Goal: Information Seeking & Learning: Learn about a topic

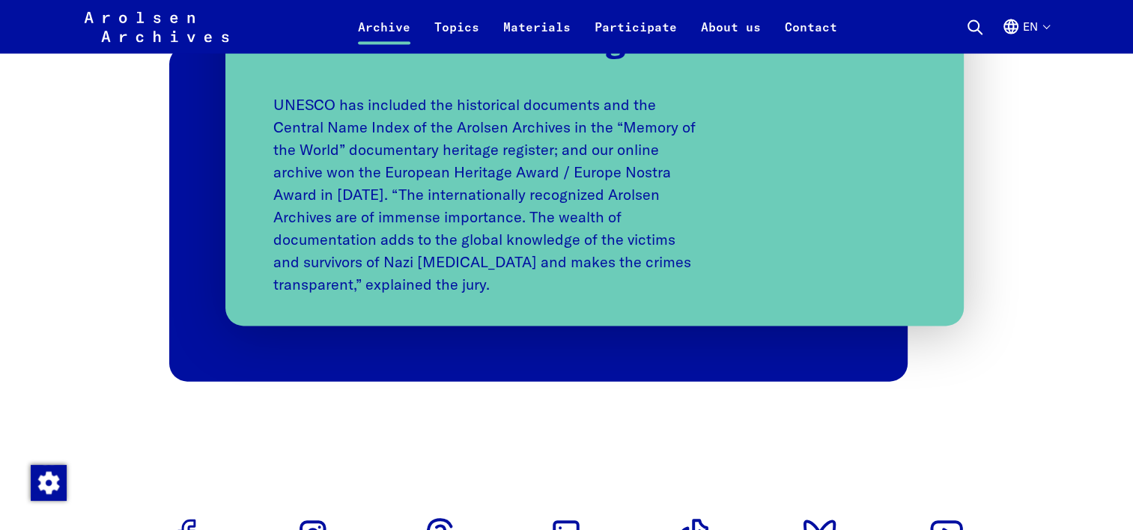
scroll to position [3145, 0]
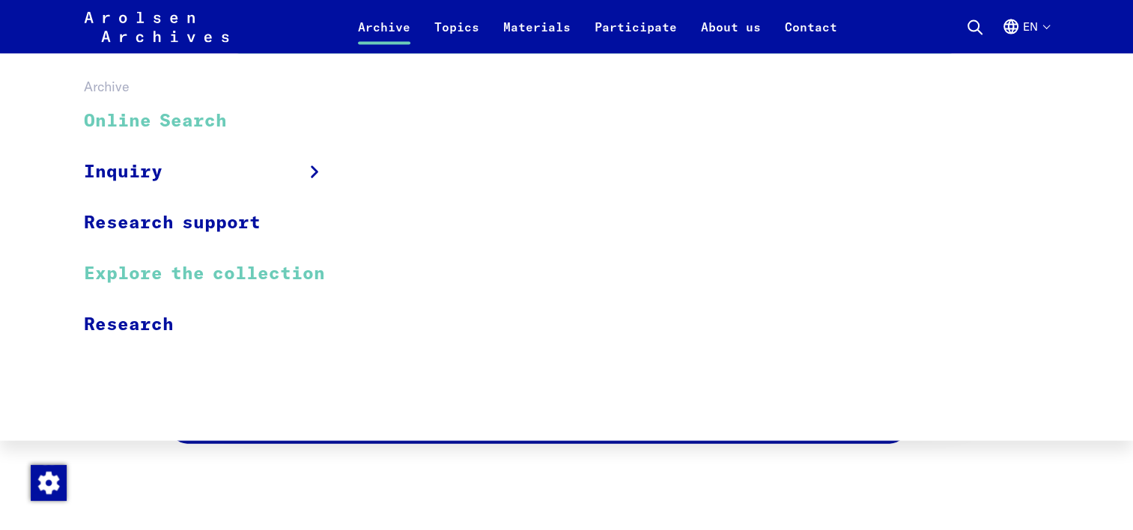
click at [177, 275] on link "Explore the collection" at bounding box center [214, 274] width 261 height 51
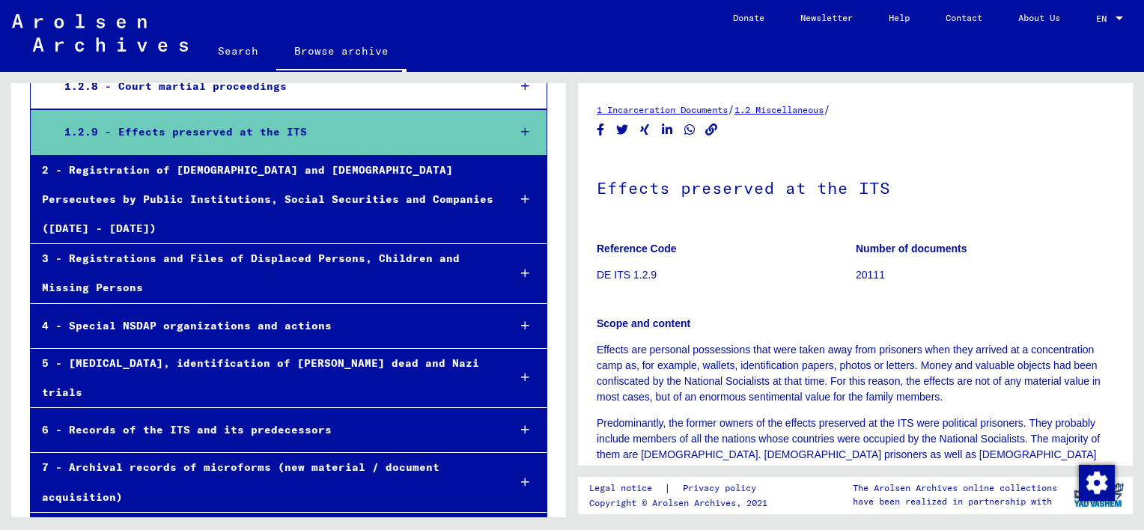
scroll to position [642, 0]
click at [521, 130] on icon at bounding box center [525, 131] width 8 height 10
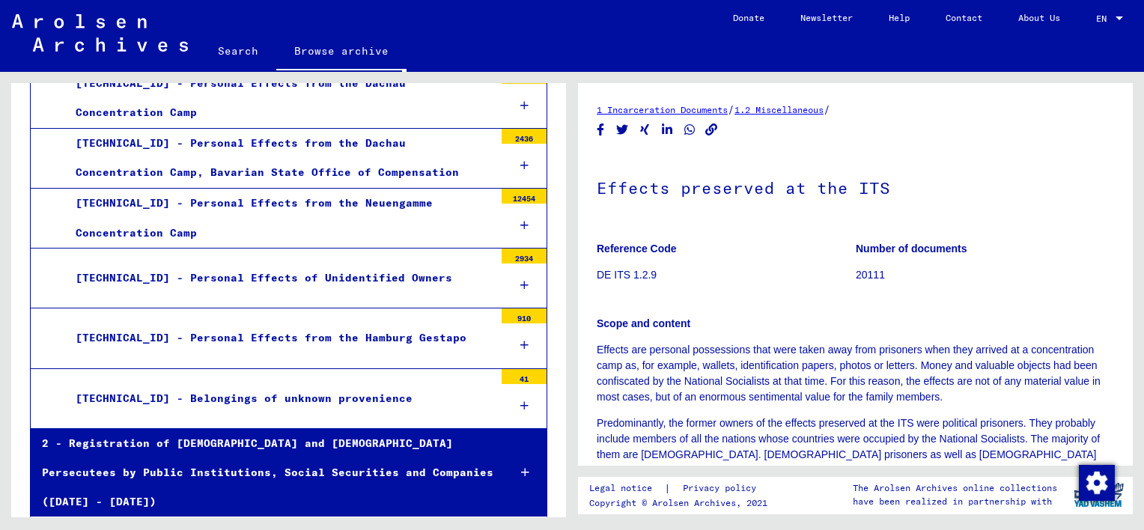
scroll to position [792, 0]
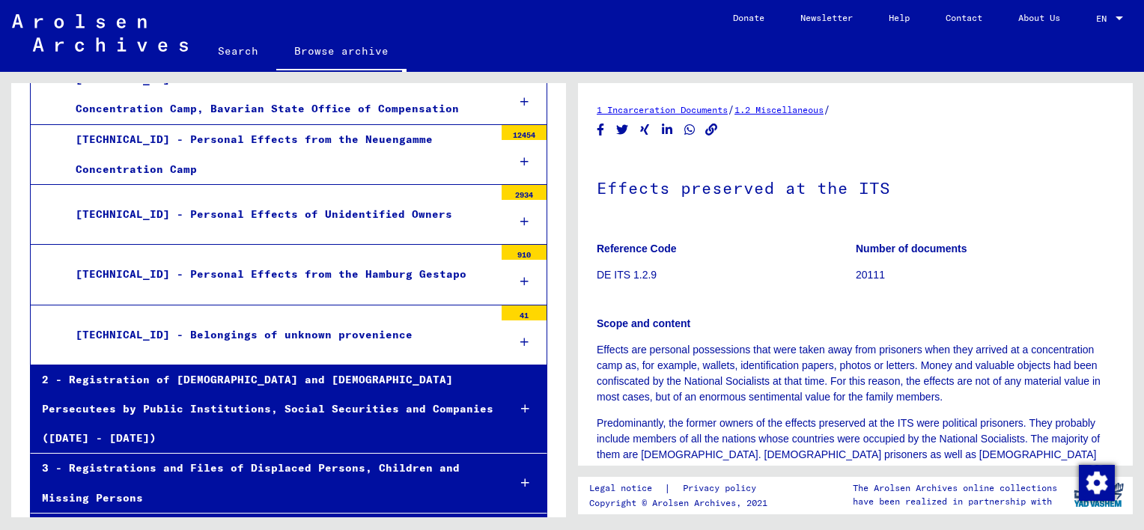
click at [350, 213] on div "1.2.9.4 - Personal Effects of Unidentified Owners" at bounding box center [279, 214] width 430 height 29
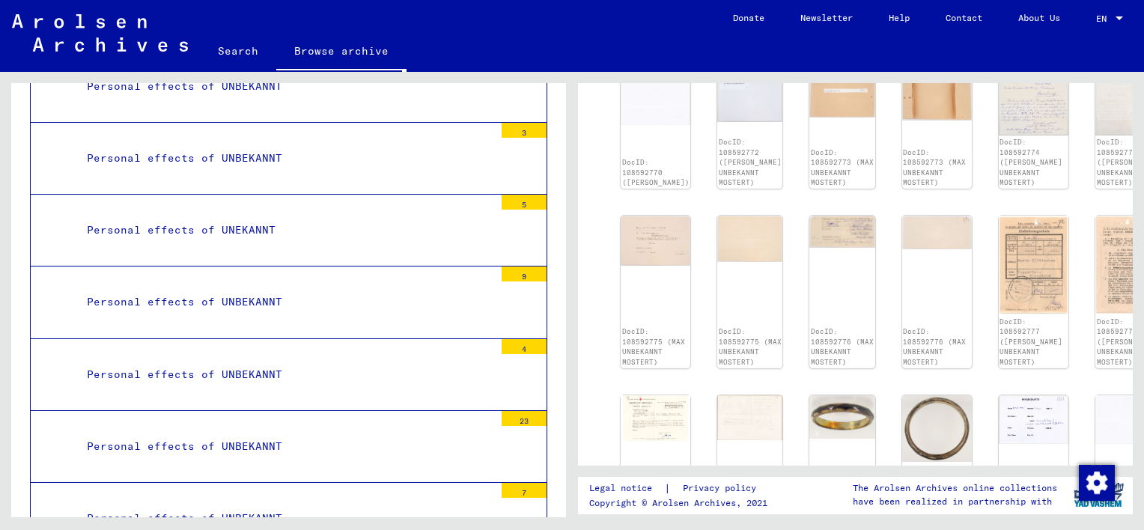
scroll to position [4236, 0]
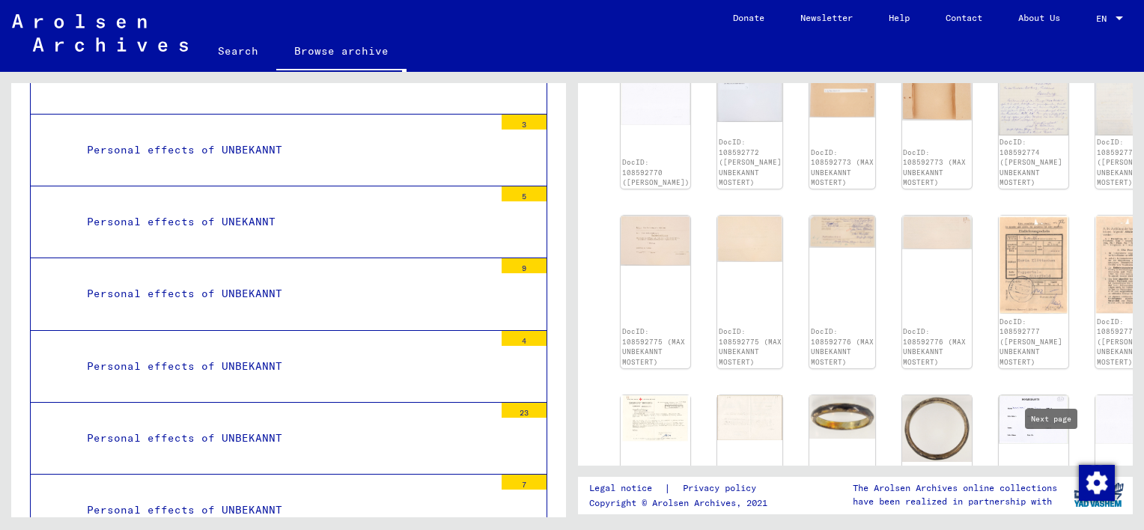
click at [1055, 523] on icon "Next page" at bounding box center [1063, 533] width 21 height 21
type input "*"
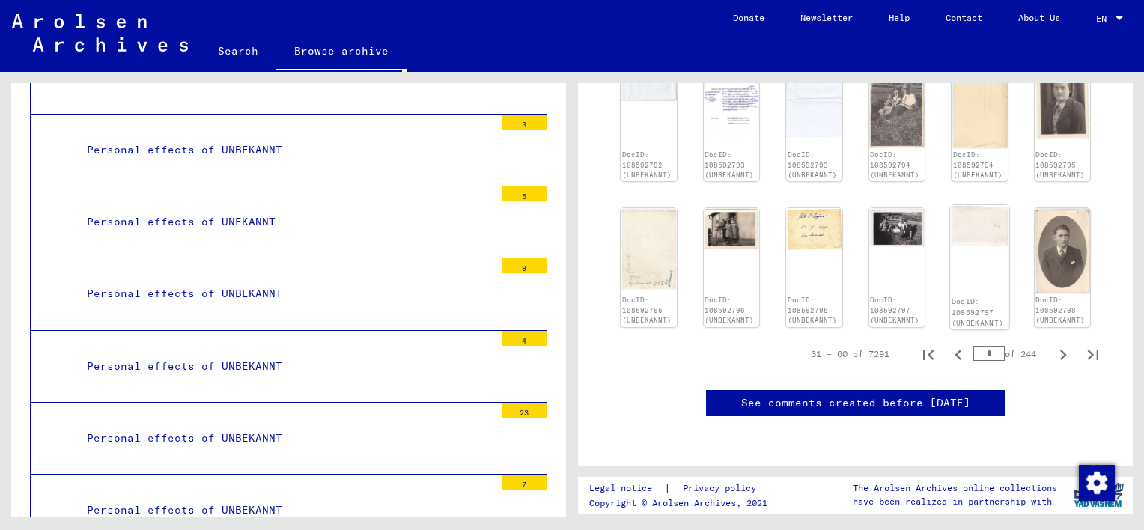
scroll to position [824, 0]
click at [1054, 344] on icon "Next page" at bounding box center [1063, 354] width 21 height 21
type input "*"
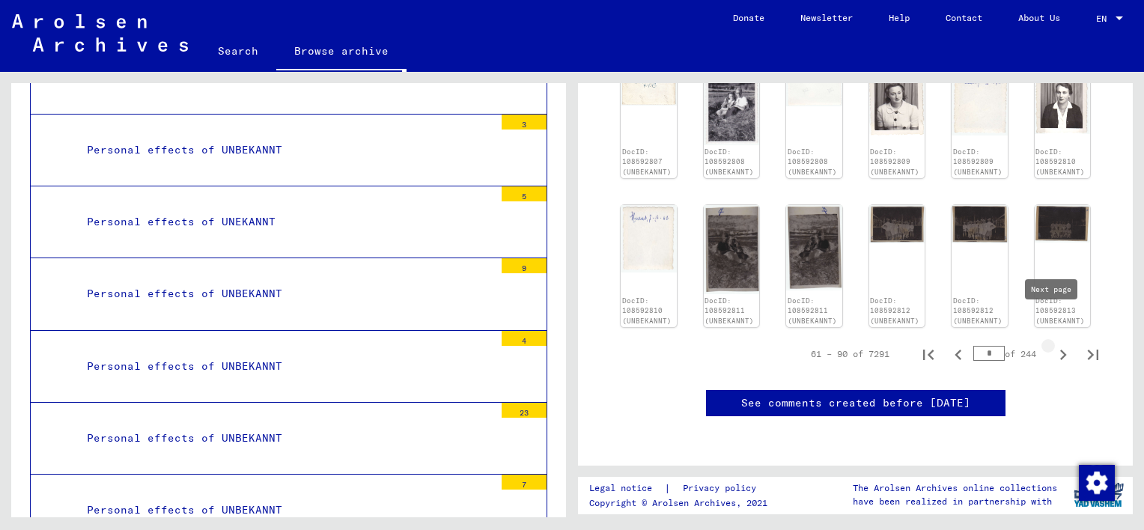
click at [1053, 344] on icon "Next page" at bounding box center [1063, 354] width 21 height 21
type input "*"
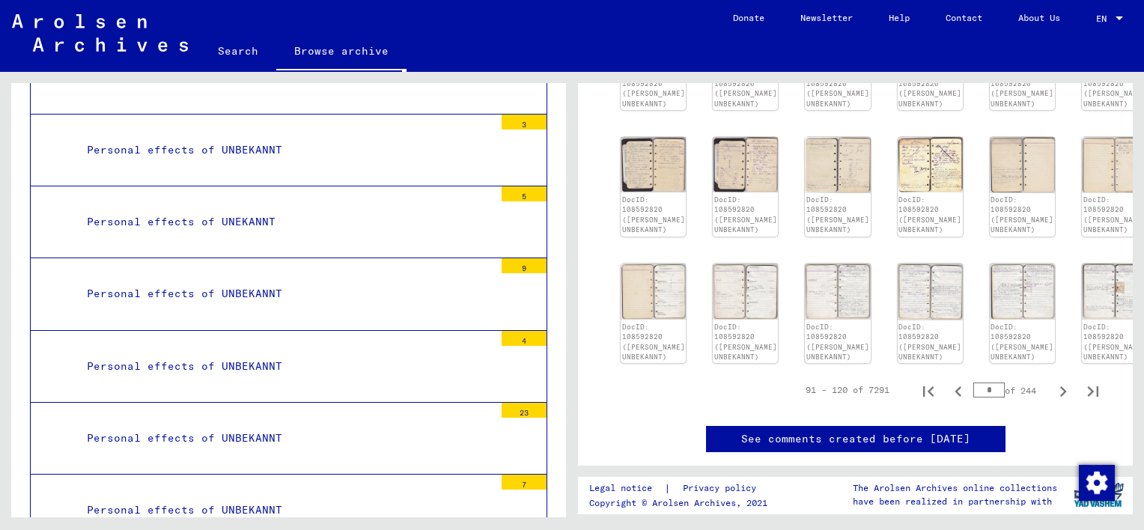
scroll to position [803, 0]
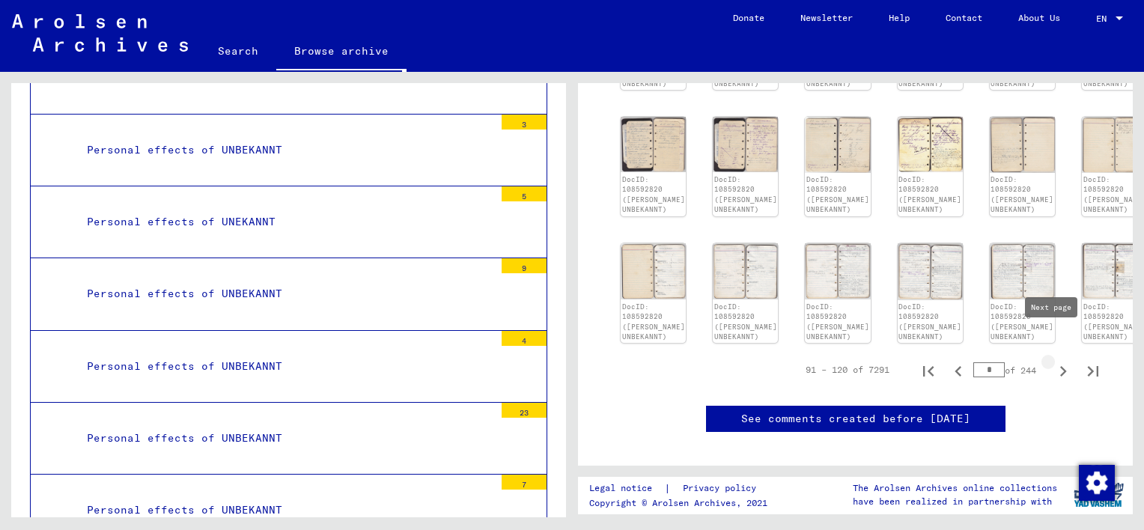
click at [1060, 366] on icon "Next page" at bounding box center [1063, 371] width 7 height 10
type input "*"
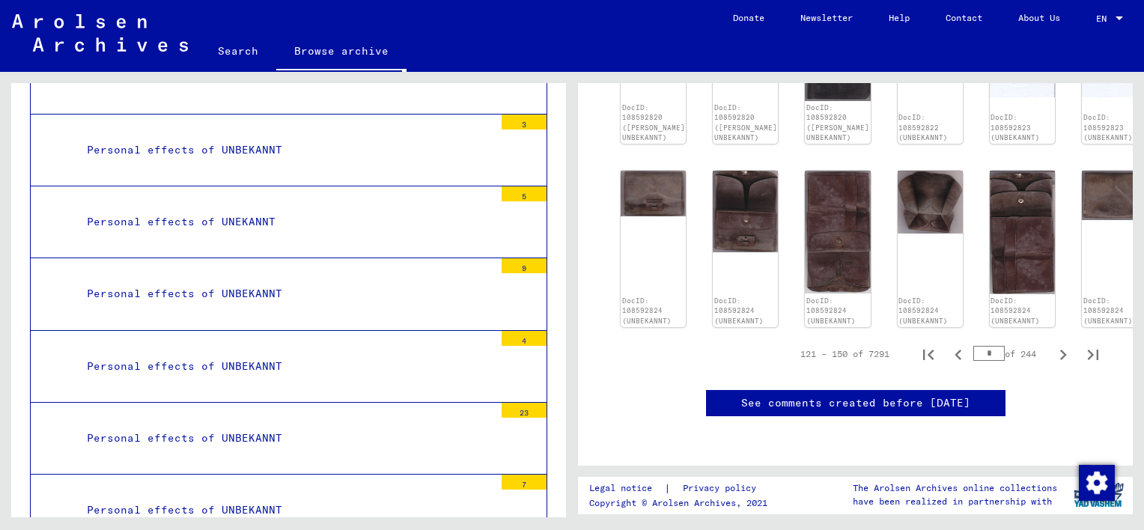
scroll to position [926, 0]
click at [1053, 344] on icon "Next page" at bounding box center [1063, 354] width 21 height 21
type input "*"
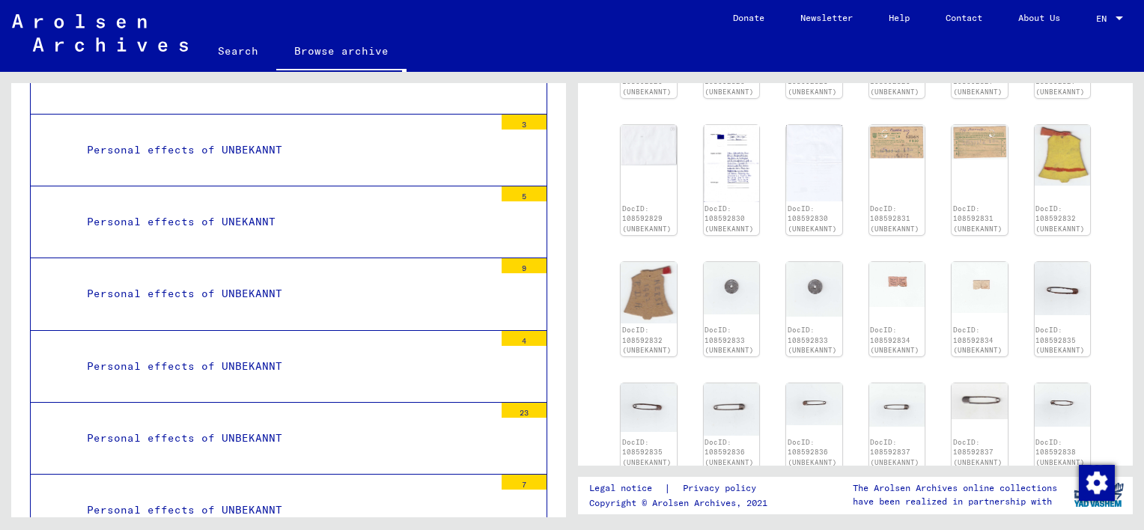
scroll to position [626, 0]
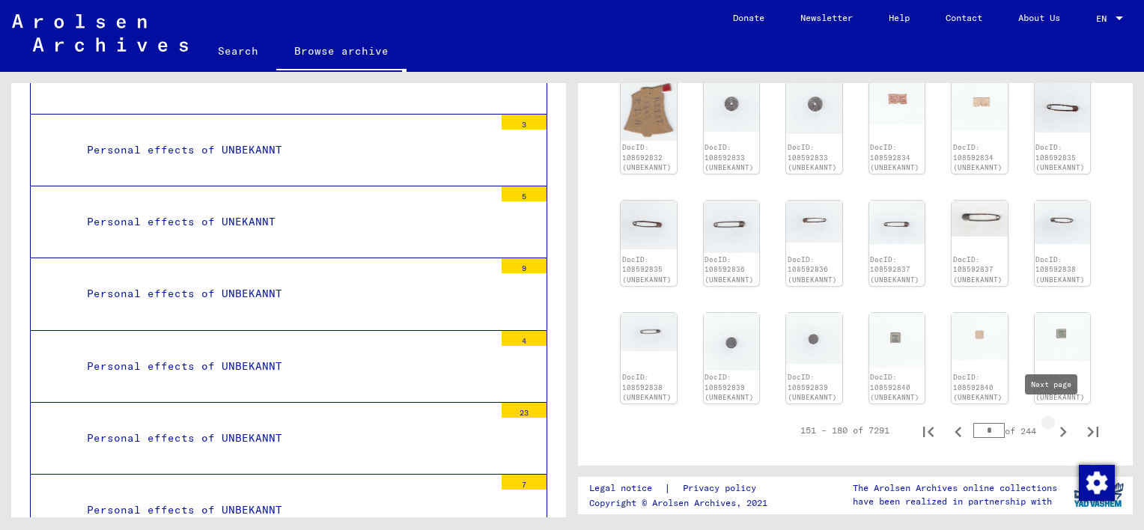
click at [1053, 422] on icon "Next page" at bounding box center [1063, 432] width 21 height 21
type input "*"
click at [1060, 427] on icon "Next page" at bounding box center [1063, 432] width 7 height 10
type input "*"
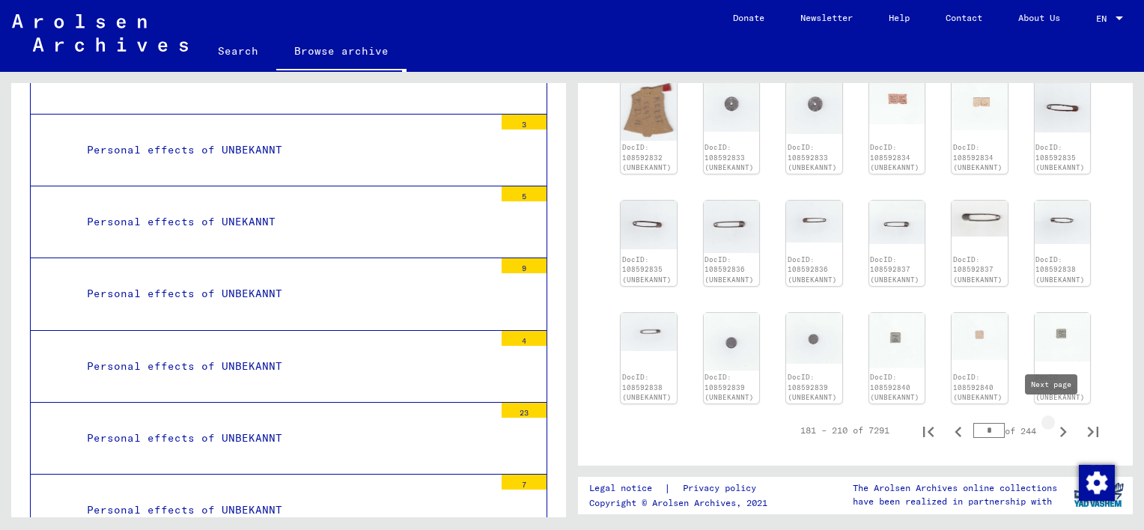
type input "*"
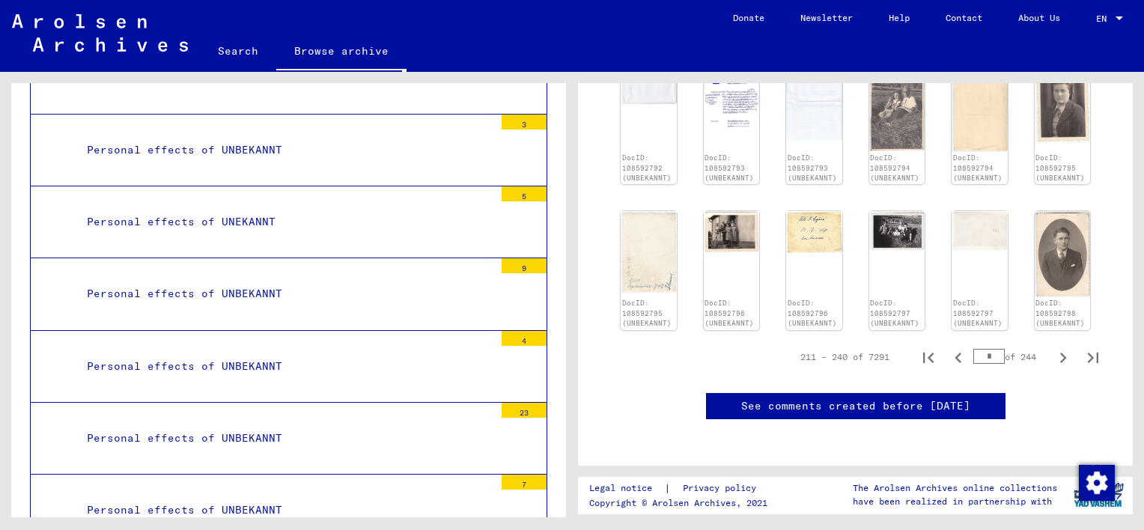
scroll to position [776, 0]
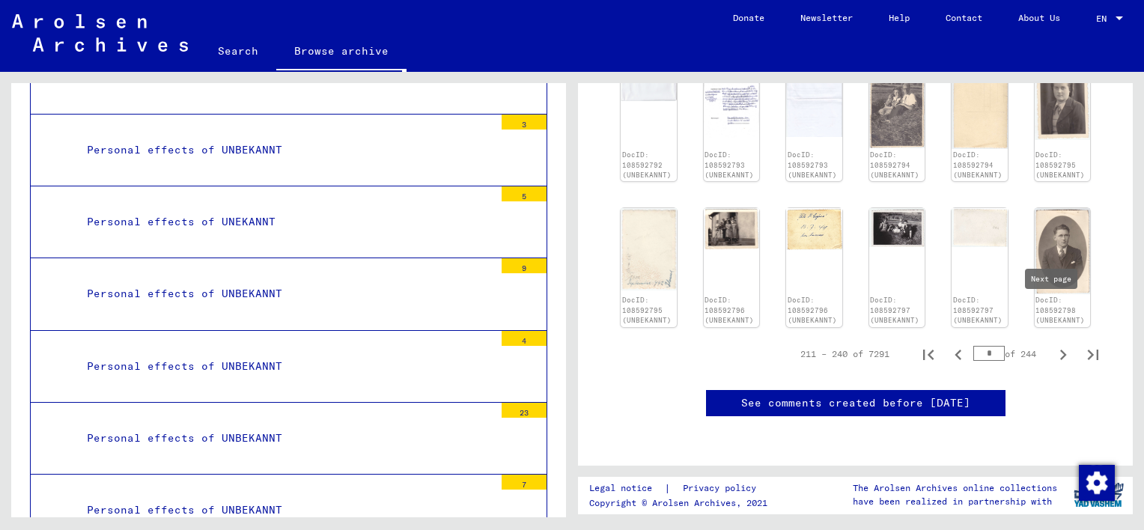
click at [1060, 350] on icon "Next page" at bounding box center [1063, 355] width 7 height 10
type input "*"
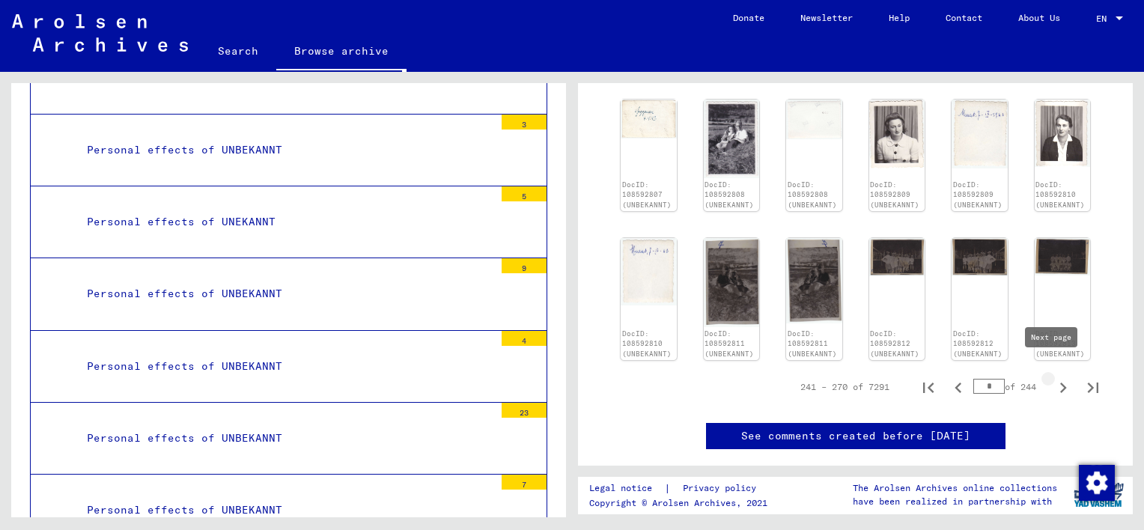
click at [1053, 377] on icon "Next page" at bounding box center [1063, 387] width 21 height 21
type input "**"
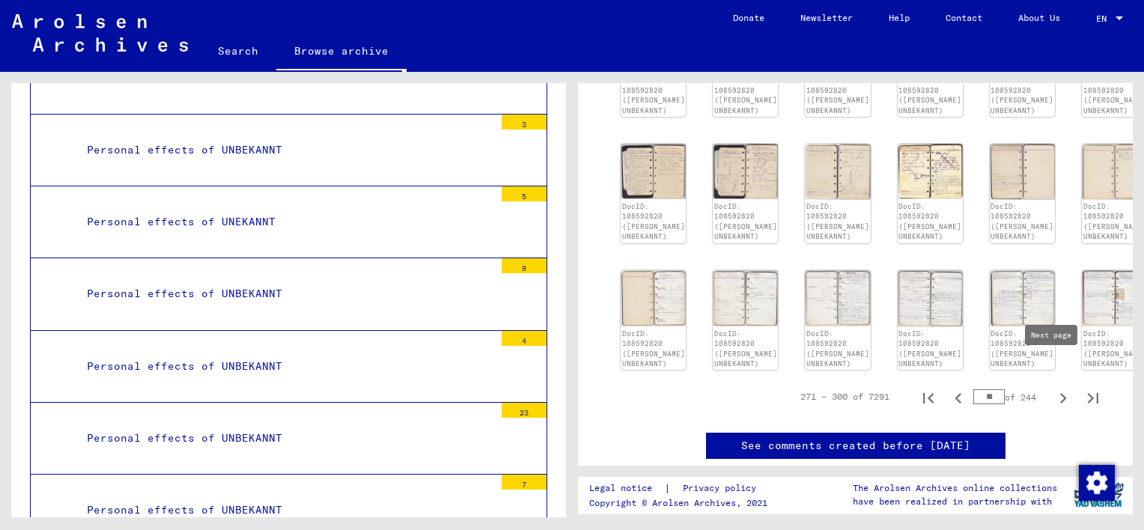
click at [1053, 388] on icon "Next page" at bounding box center [1063, 398] width 21 height 21
type input "**"
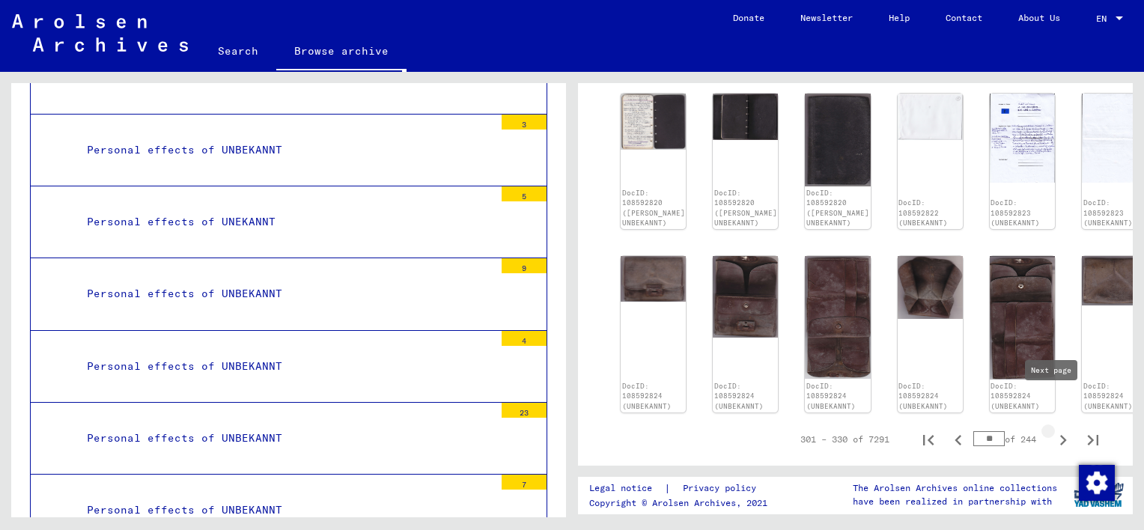
click at [1060, 430] on icon "Next page" at bounding box center [1063, 440] width 21 height 21
type input "**"
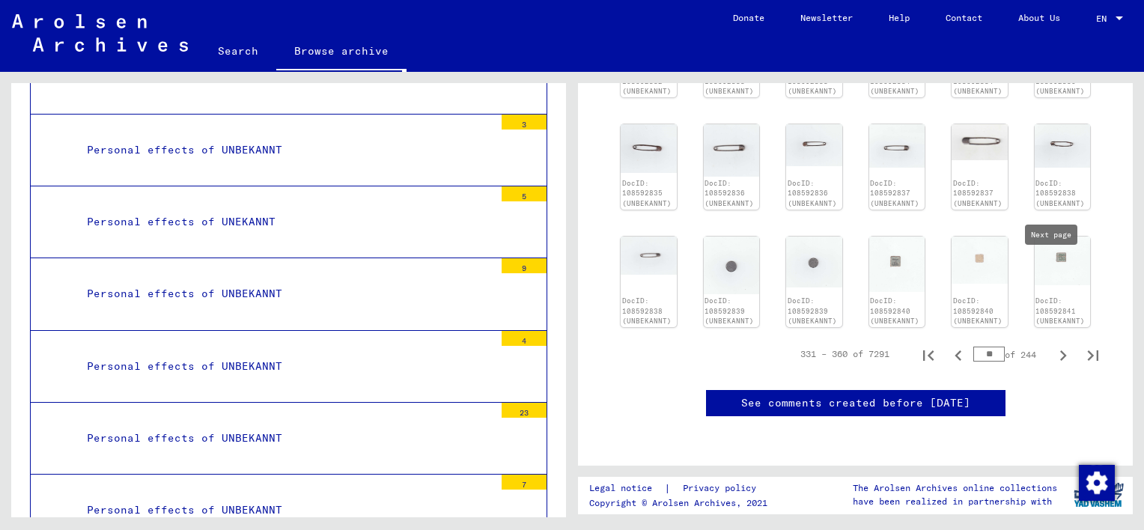
click at [1053, 345] on icon "Next page" at bounding box center [1063, 355] width 21 height 21
type input "**"
click at [1053, 345] on icon "Next page" at bounding box center [1063, 355] width 21 height 21
type input "**"
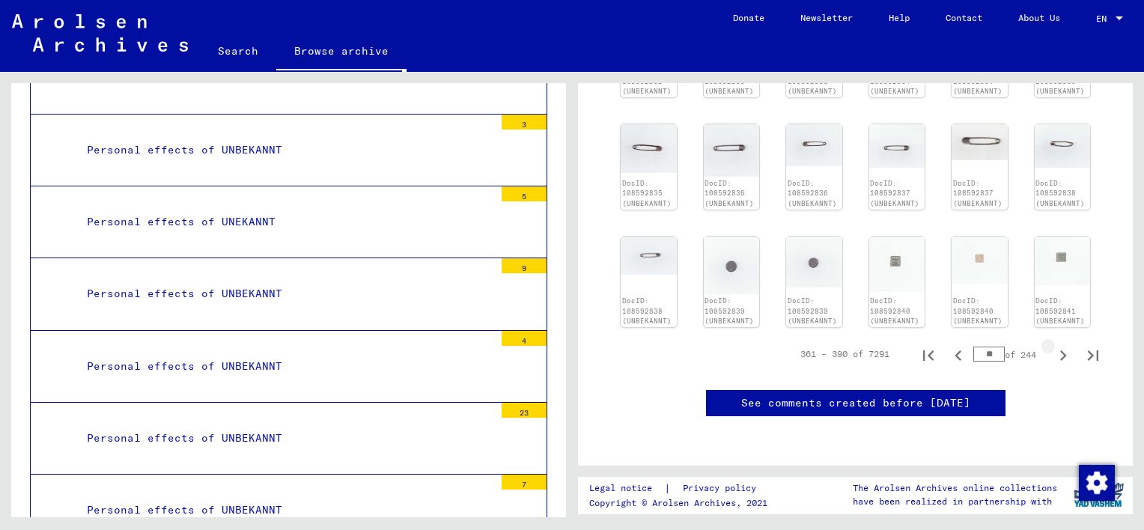
type input "**"
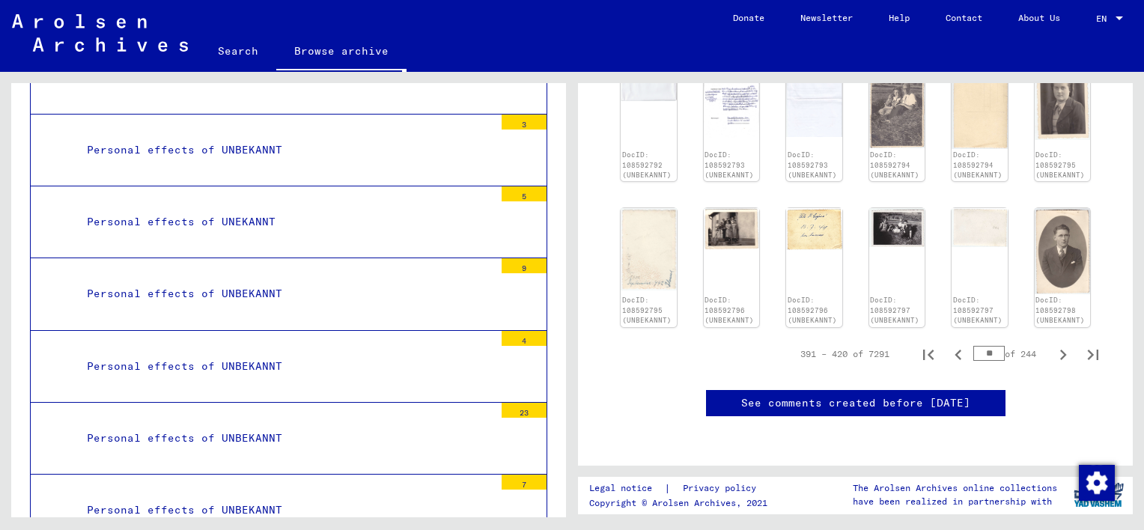
scroll to position [741, 0]
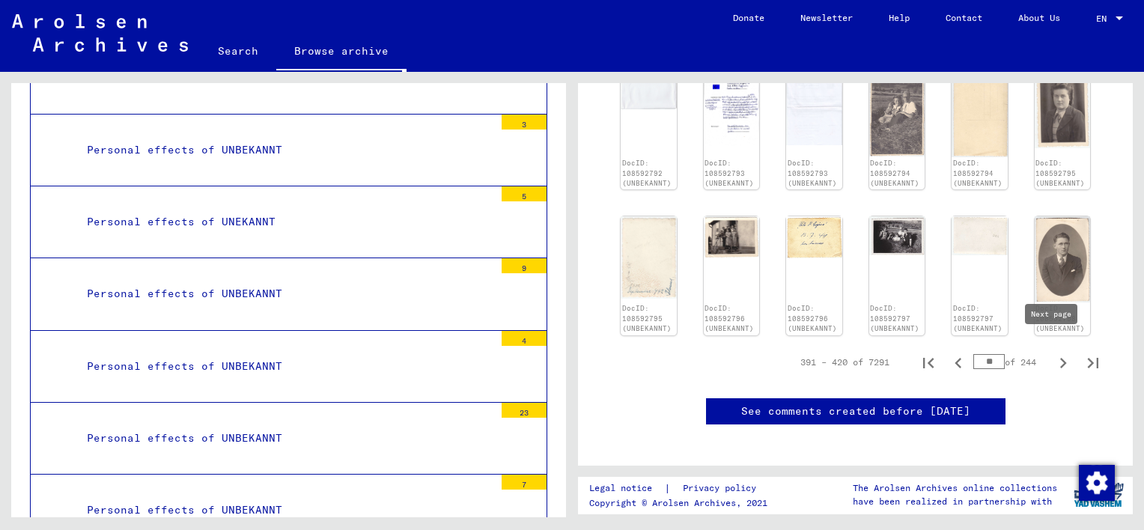
click at [1060, 353] on icon "Next page" at bounding box center [1063, 363] width 21 height 21
type input "**"
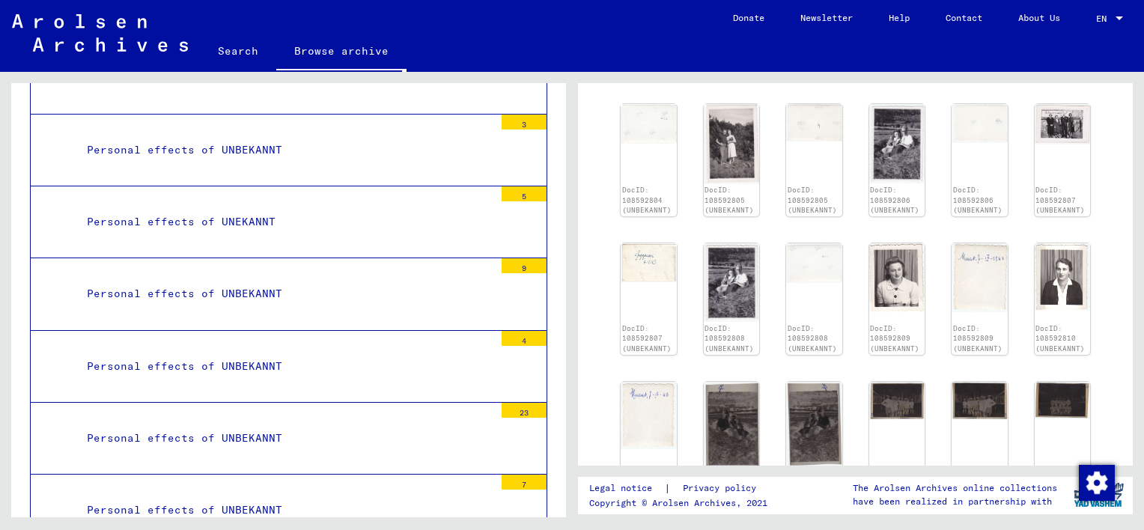
scroll to position [752, 0]
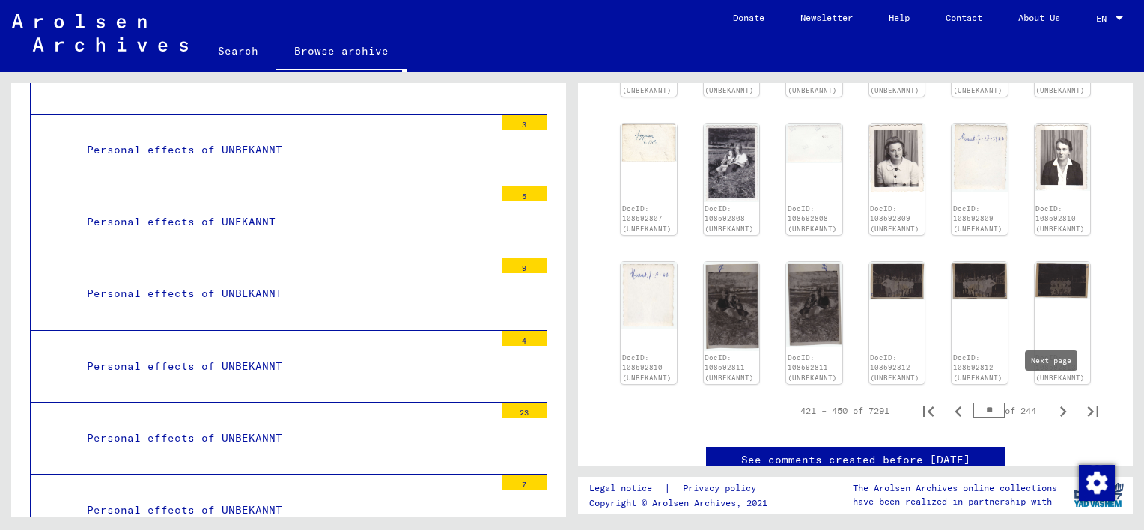
click at [1053, 401] on icon "Next page" at bounding box center [1063, 411] width 21 height 21
type input "**"
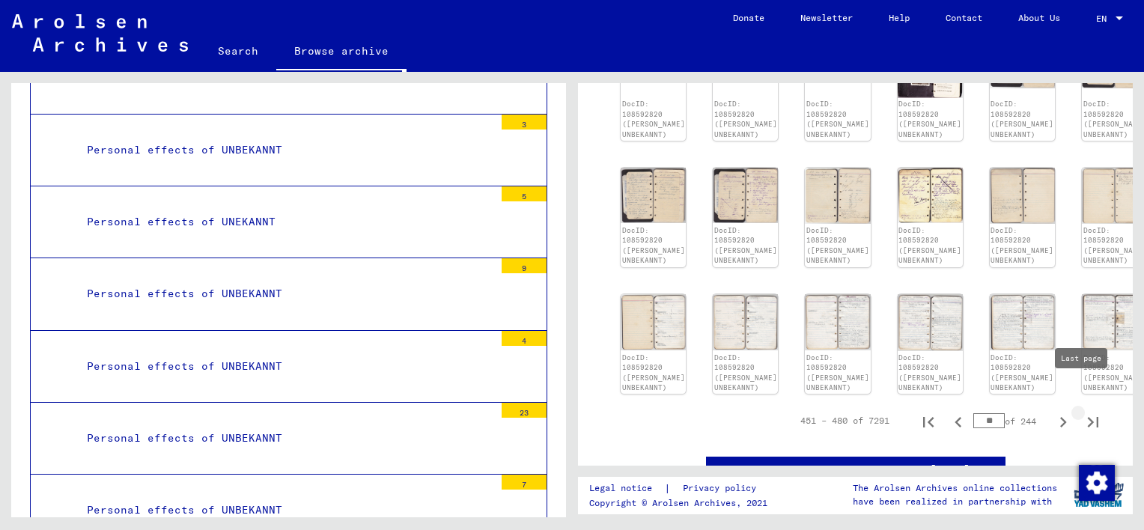
click at [1084, 412] on icon "Last page" at bounding box center [1093, 422] width 21 height 21
type input "***"
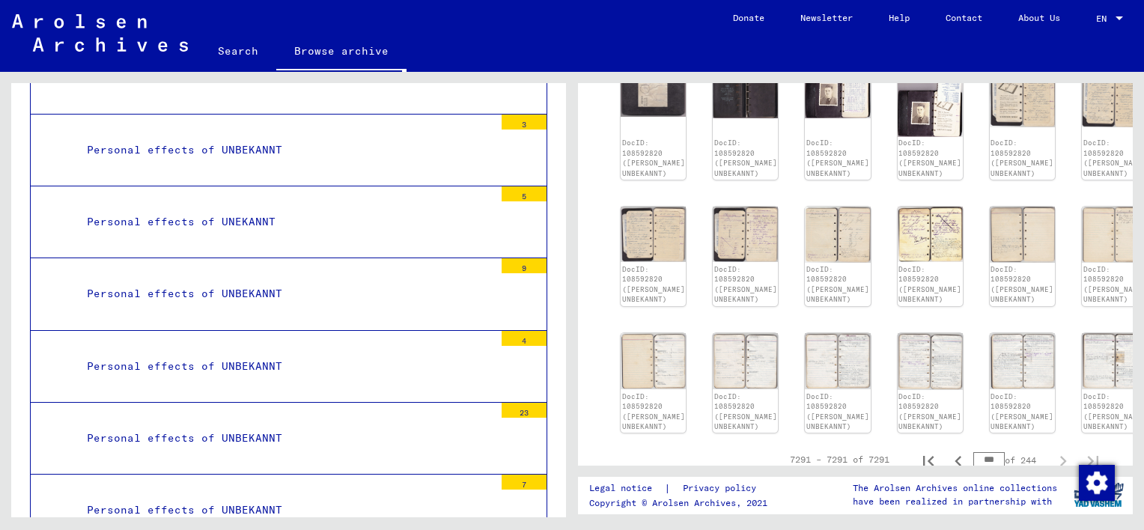
scroll to position [902, 0]
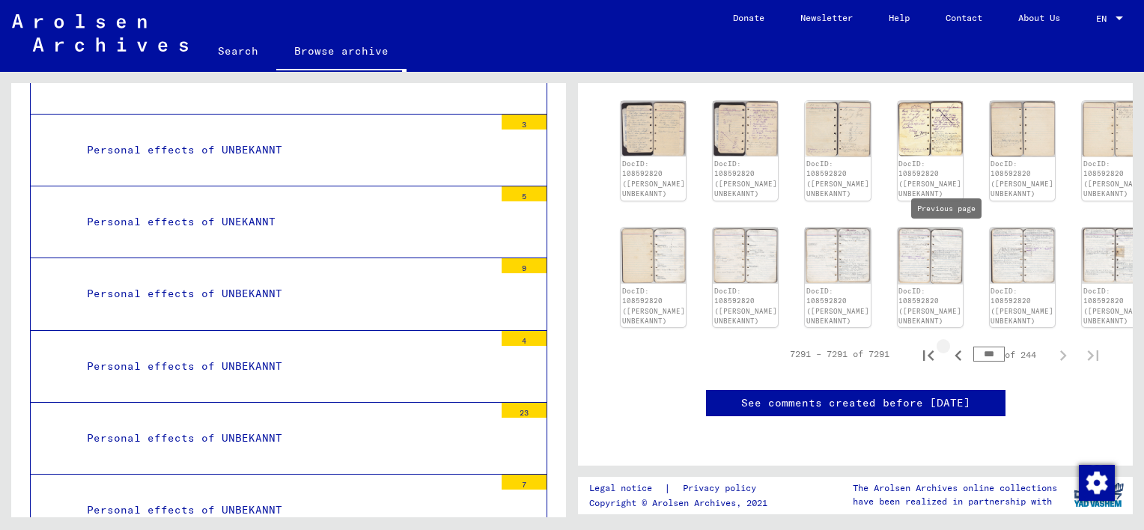
click at [948, 345] on icon "Previous page" at bounding box center [958, 355] width 21 height 21
type input "***"
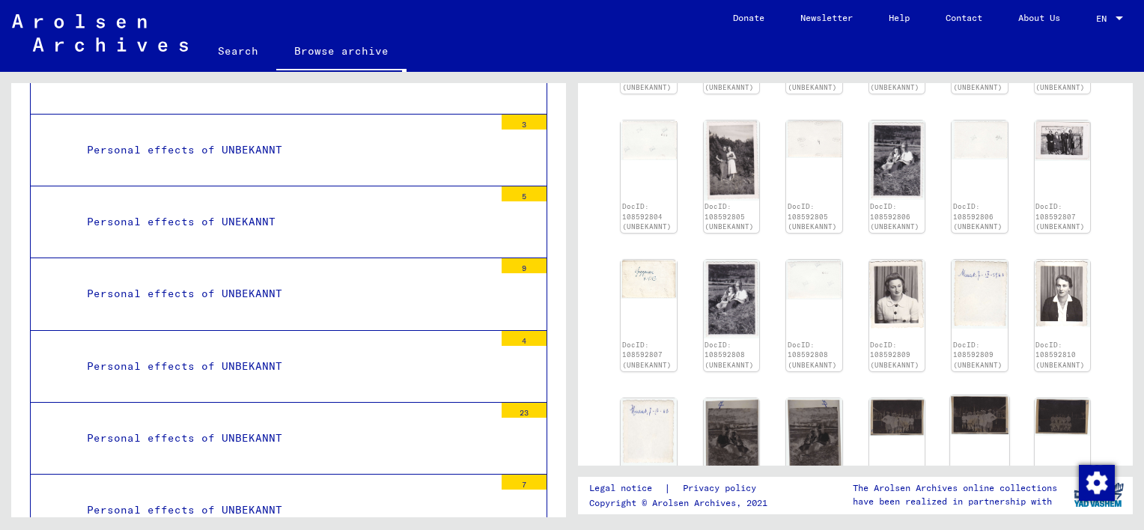
scroll to position [449, 0]
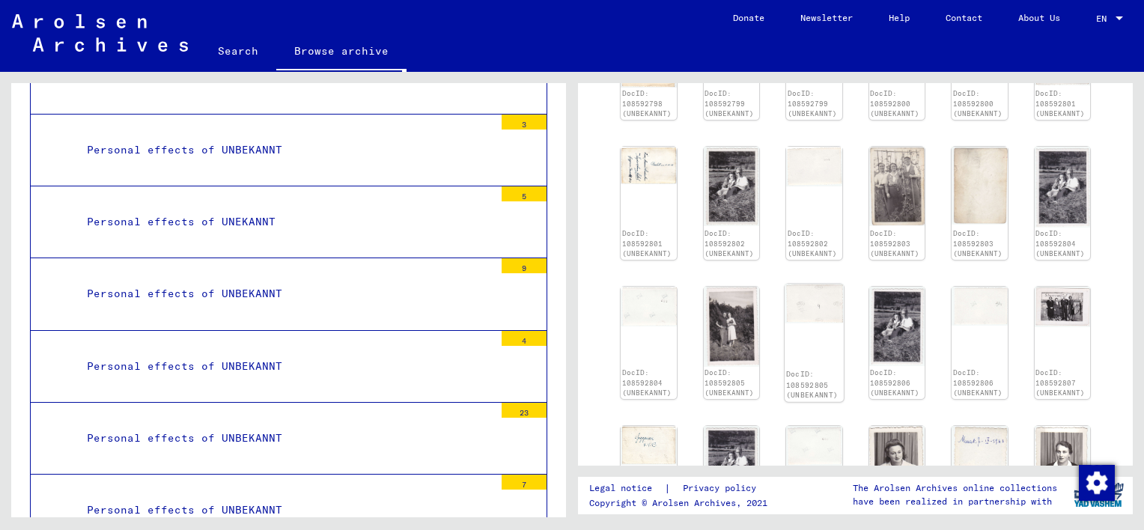
click at [819, 337] on div "DocID: 108592805 (UNBEKANNT)" at bounding box center [814, 343] width 58 height 118
click at [642, 164] on img at bounding box center [648, 164] width 58 height 39
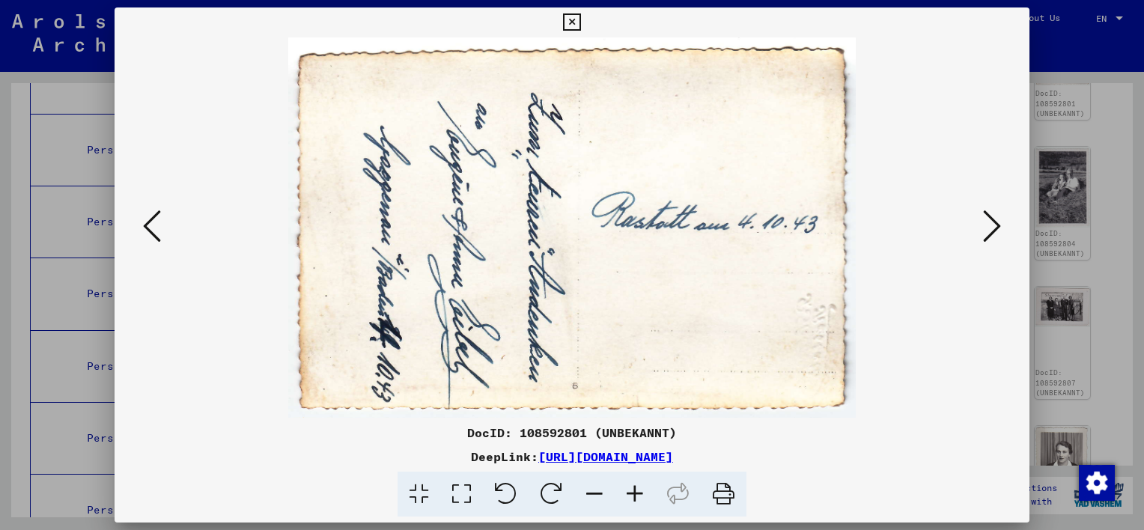
click at [989, 234] on icon at bounding box center [992, 226] width 18 height 36
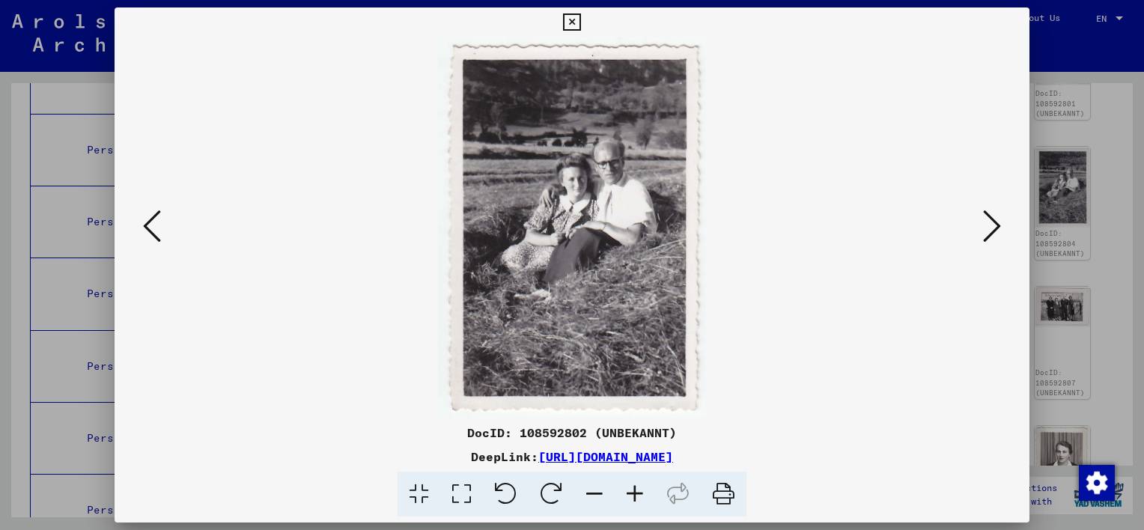
click at [989, 233] on icon at bounding box center [992, 226] width 18 height 36
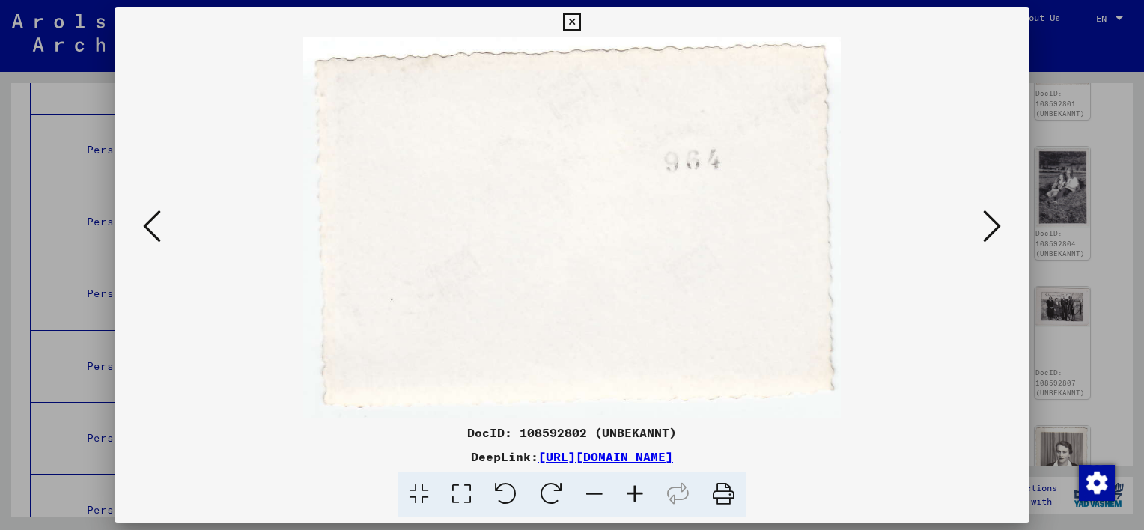
click at [989, 233] on icon at bounding box center [992, 226] width 18 height 36
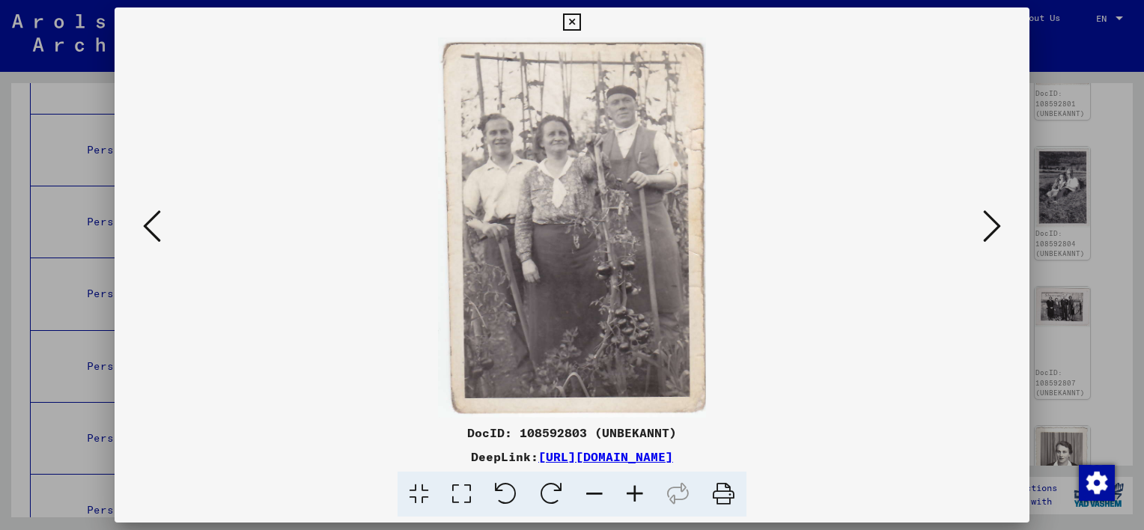
click at [987, 233] on icon at bounding box center [992, 226] width 18 height 36
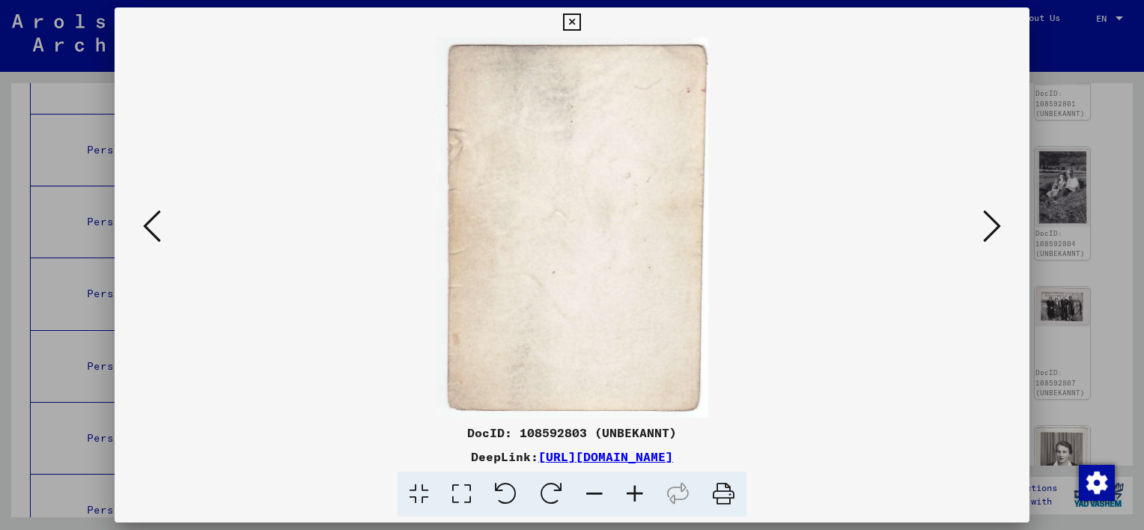
click at [988, 233] on icon at bounding box center [992, 226] width 18 height 36
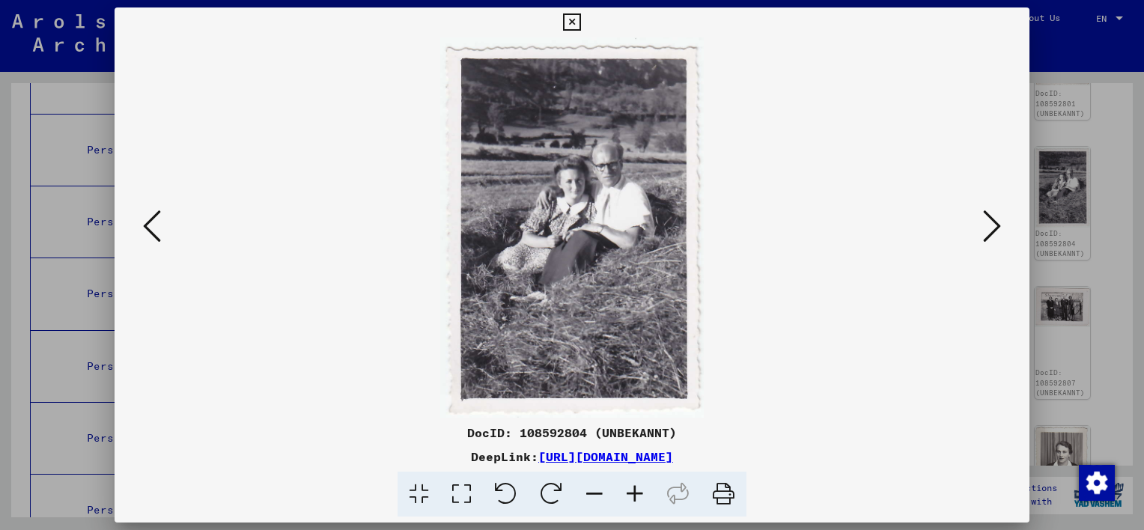
click at [989, 233] on icon at bounding box center [992, 226] width 18 height 36
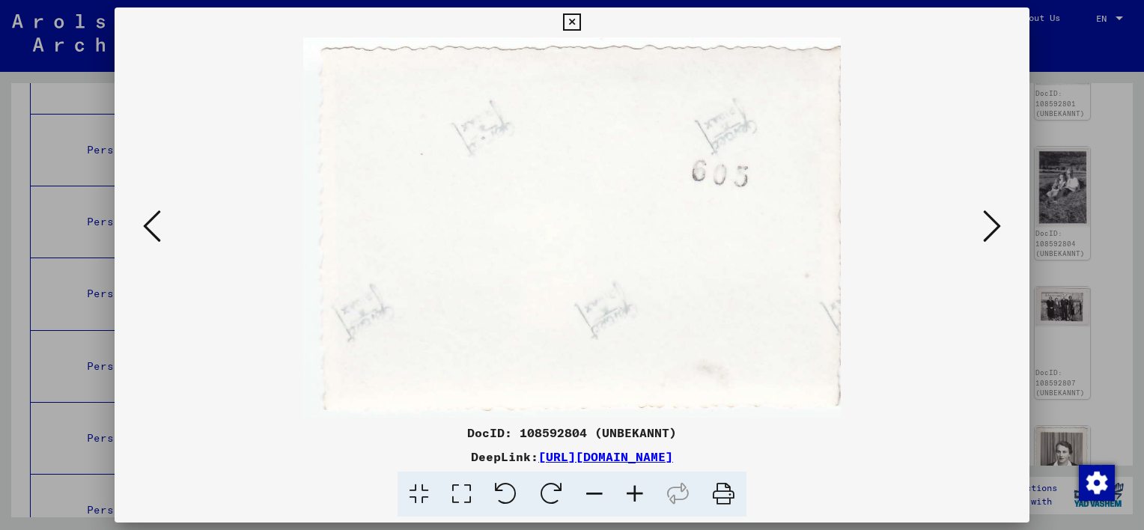
click at [995, 234] on icon at bounding box center [992, 226] width 18 height 36
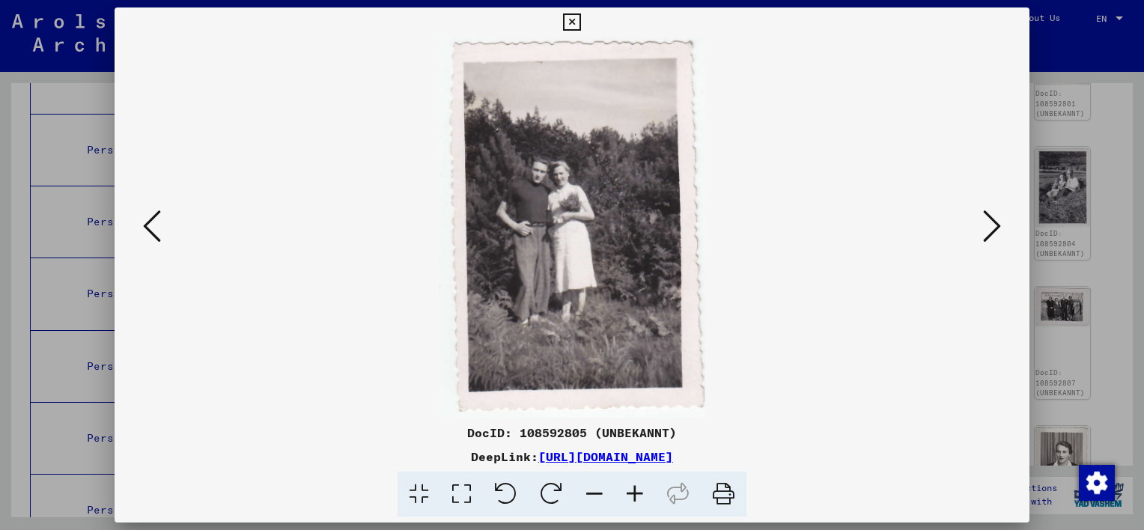
click at [995, 234] on icon at bounding box center [992, 226] width 18 height 36
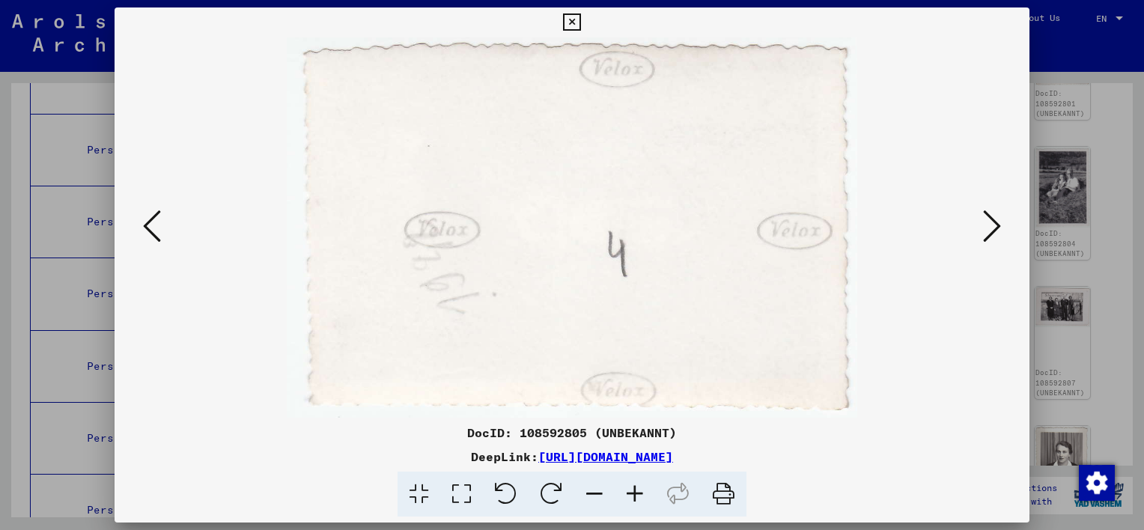
click at [998, 228] on icon at bounding box center [992, 226] width 18 height 36
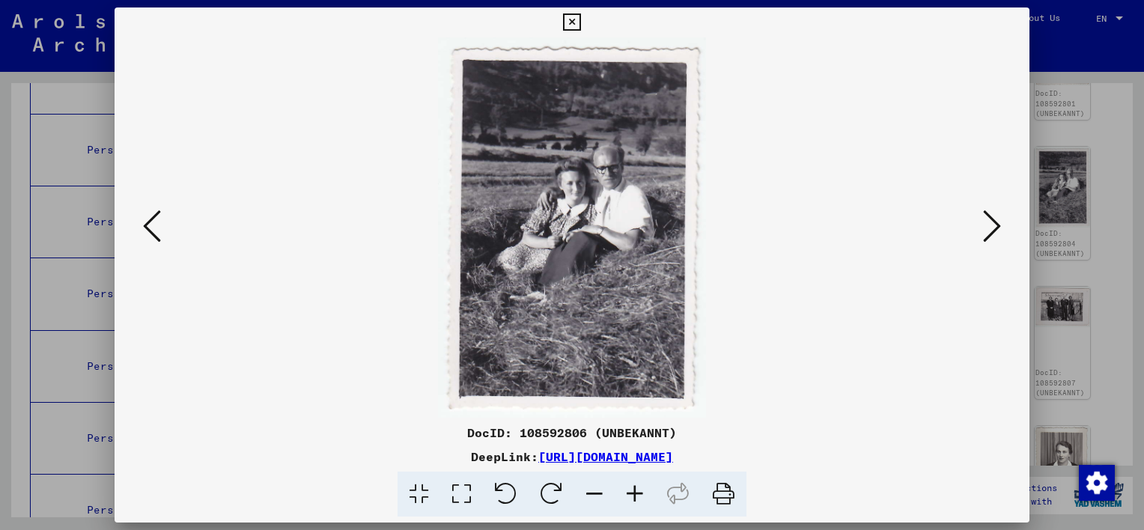
click at [572, 21] on icon at bounding box center [571, 22] width 17 height 18
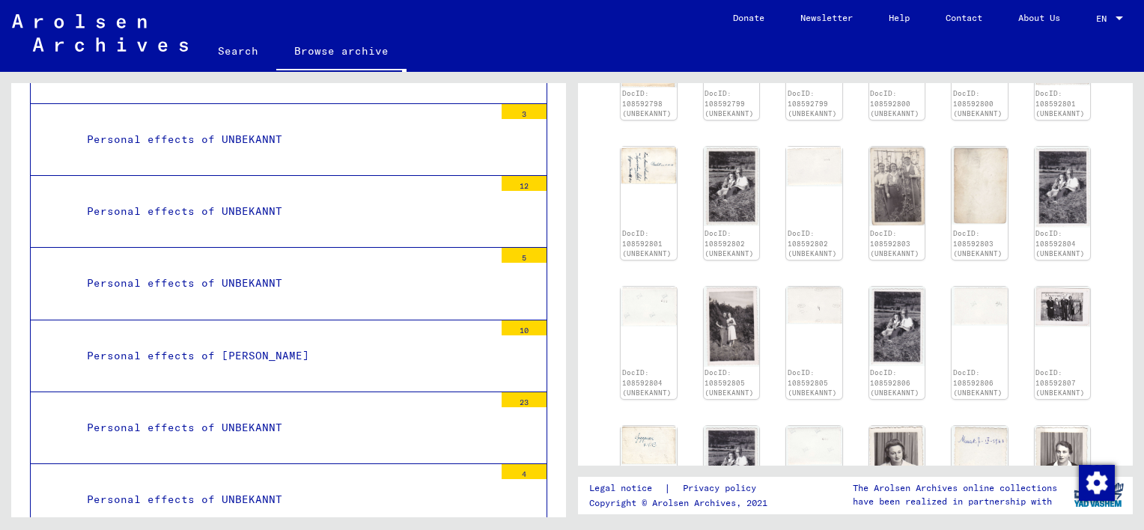
scroll to position [13447, 0]
drag, startPoint x: 234, startPoint y: 413, endPoint x: 242, endPoint y: 410, distance: 8.4
